Goal: Task Accomplishment & Management: Use online tool/utility

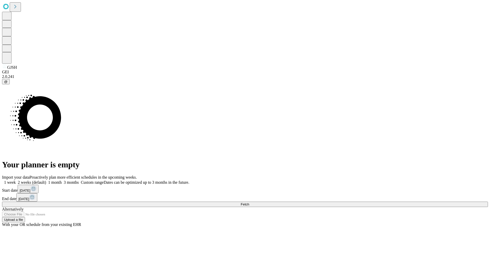
click at [249, 202] on span "Fetch" at bounding box center [245, 204] width 8 height 4
